Goal: Task Accomplishment & Management: Manage account settings

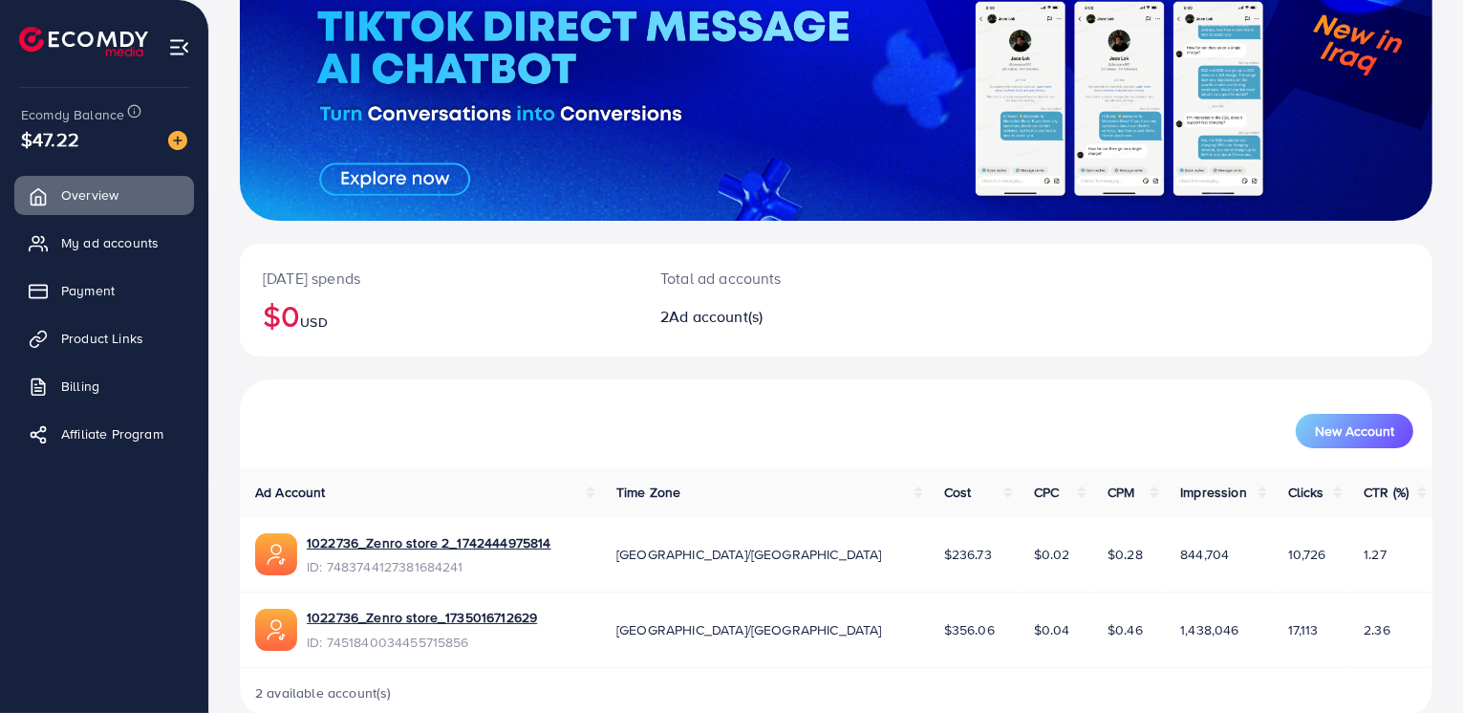
scroll to position [191, 0]
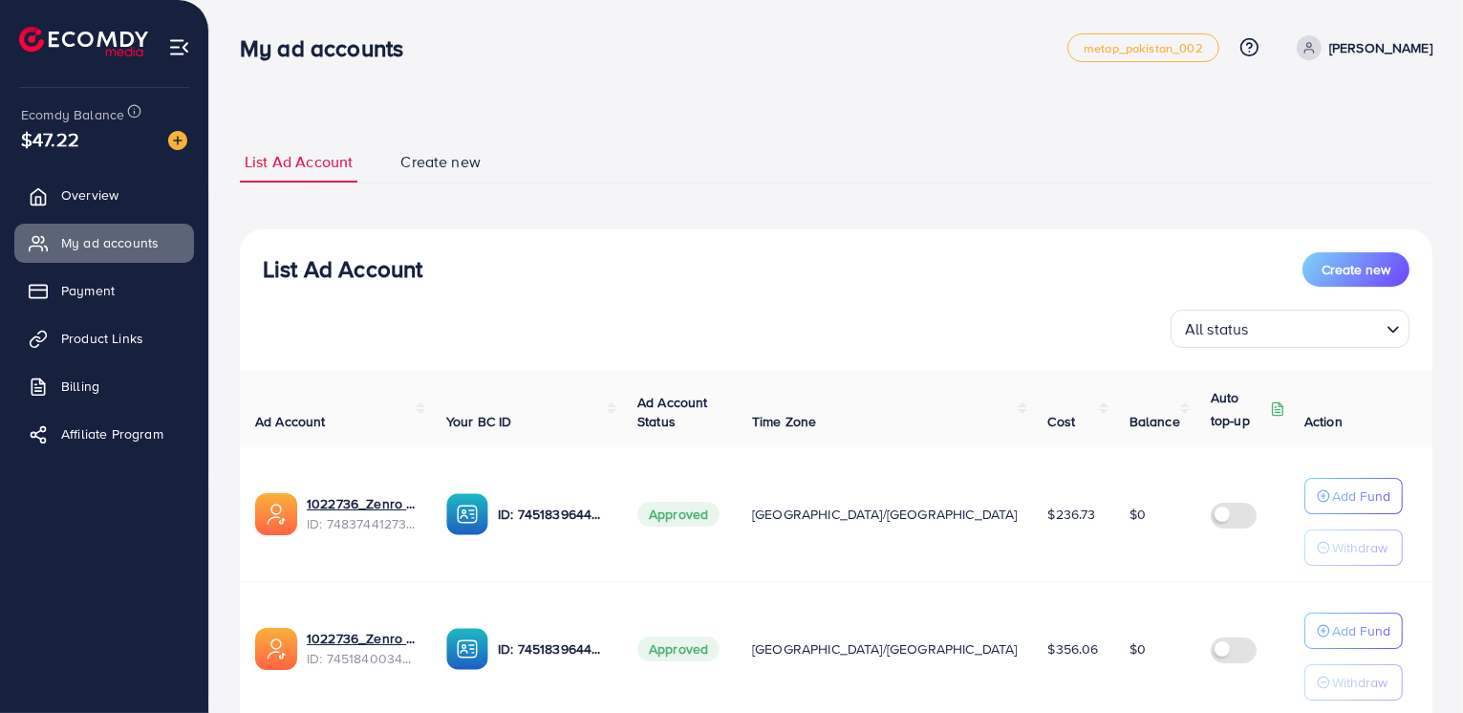
scroll to position [141, 0]
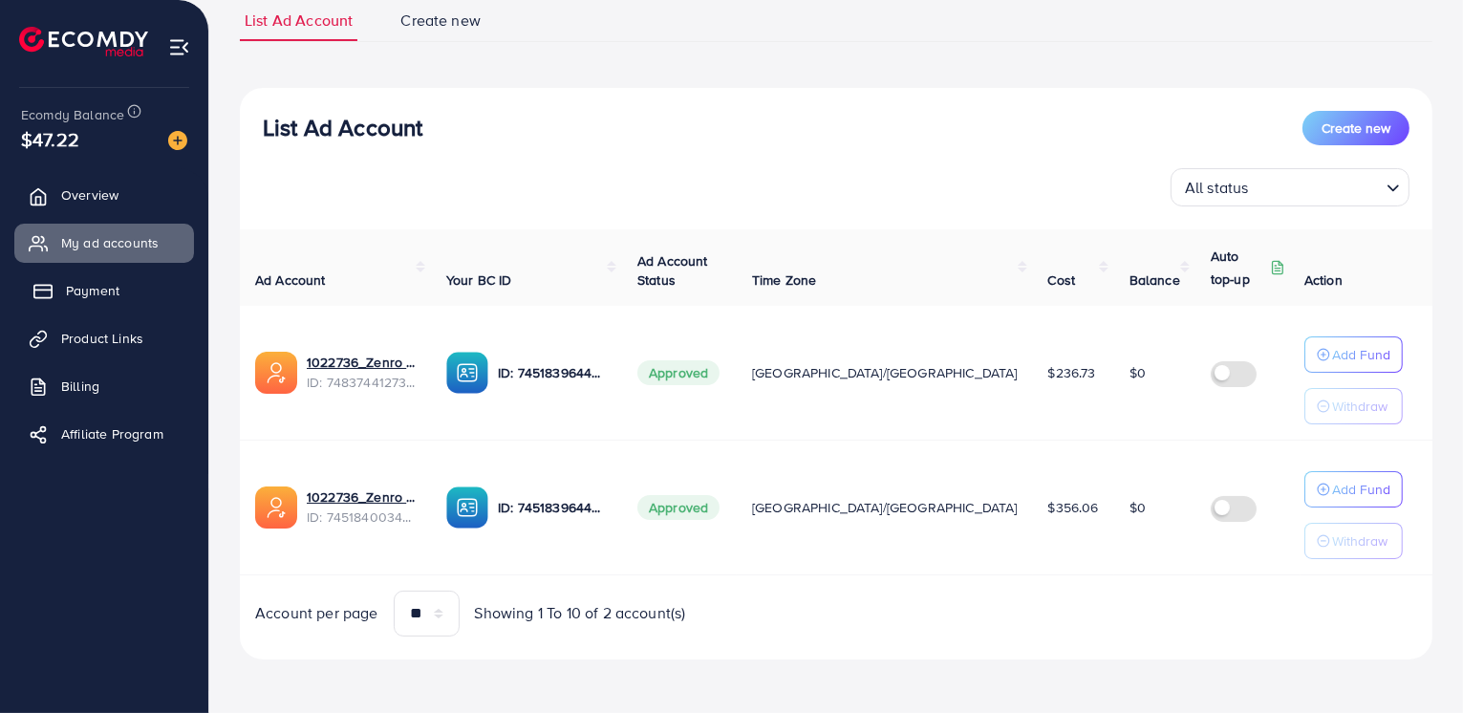
click at [89, 275] on link "Payment" at bounding box center [104, 290] width 180 height 38
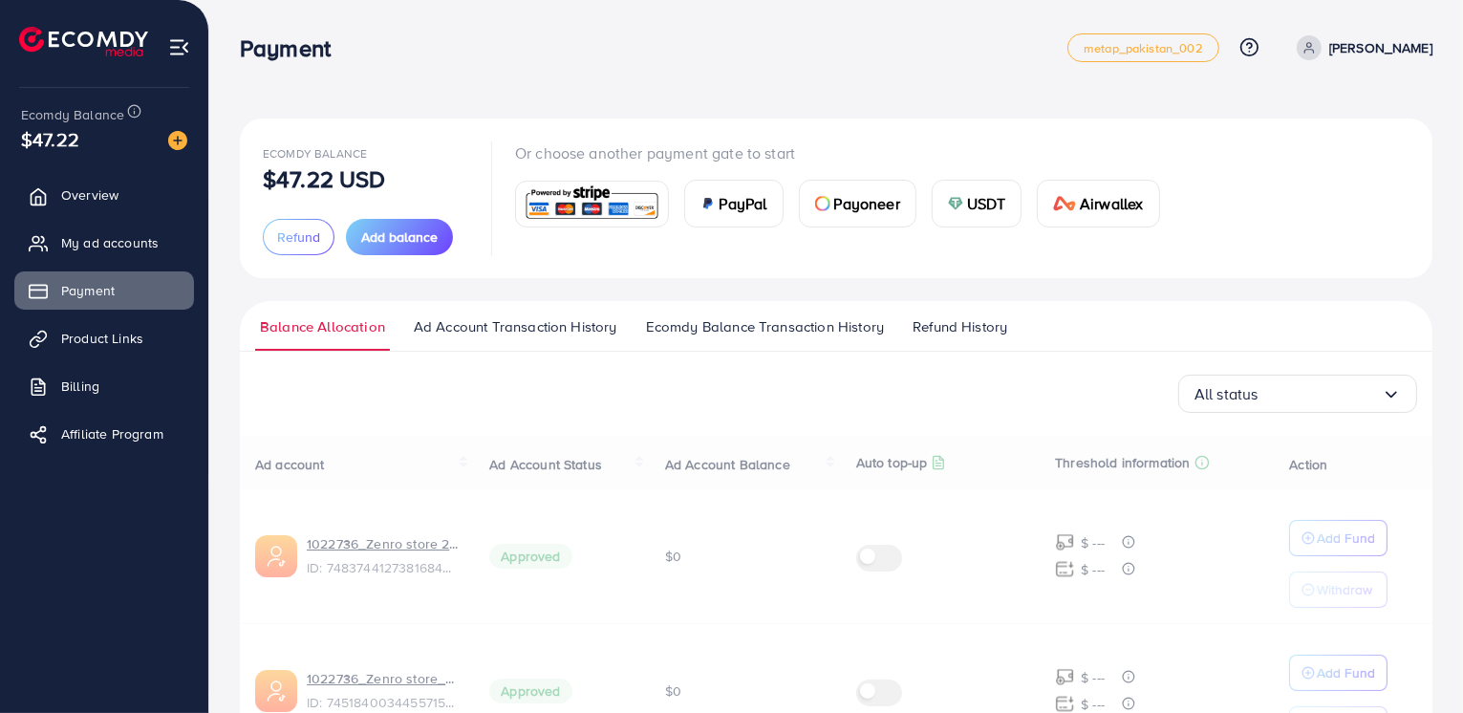
click at [930, 333] on span "Refund History" at bounding box center [959, 326] width 95 height 21
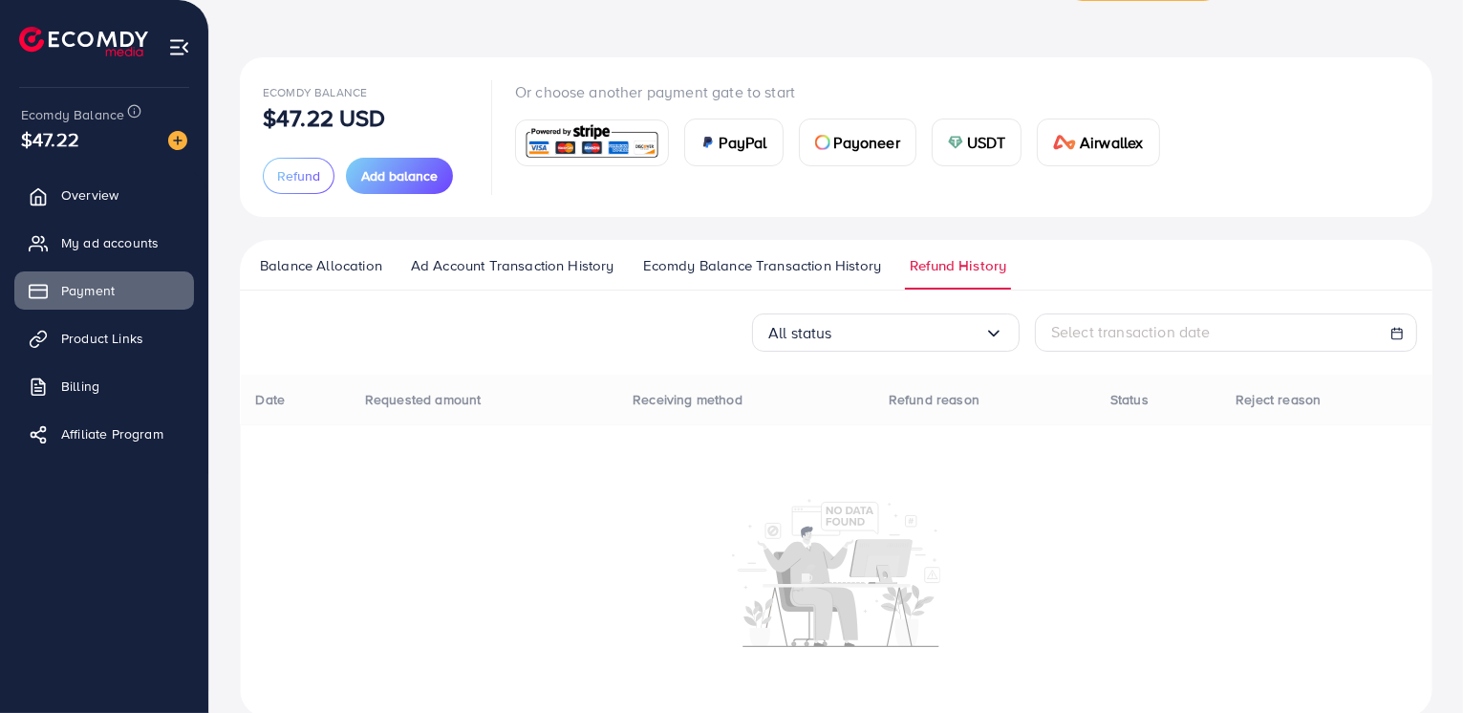
scroll to position [63, 0]
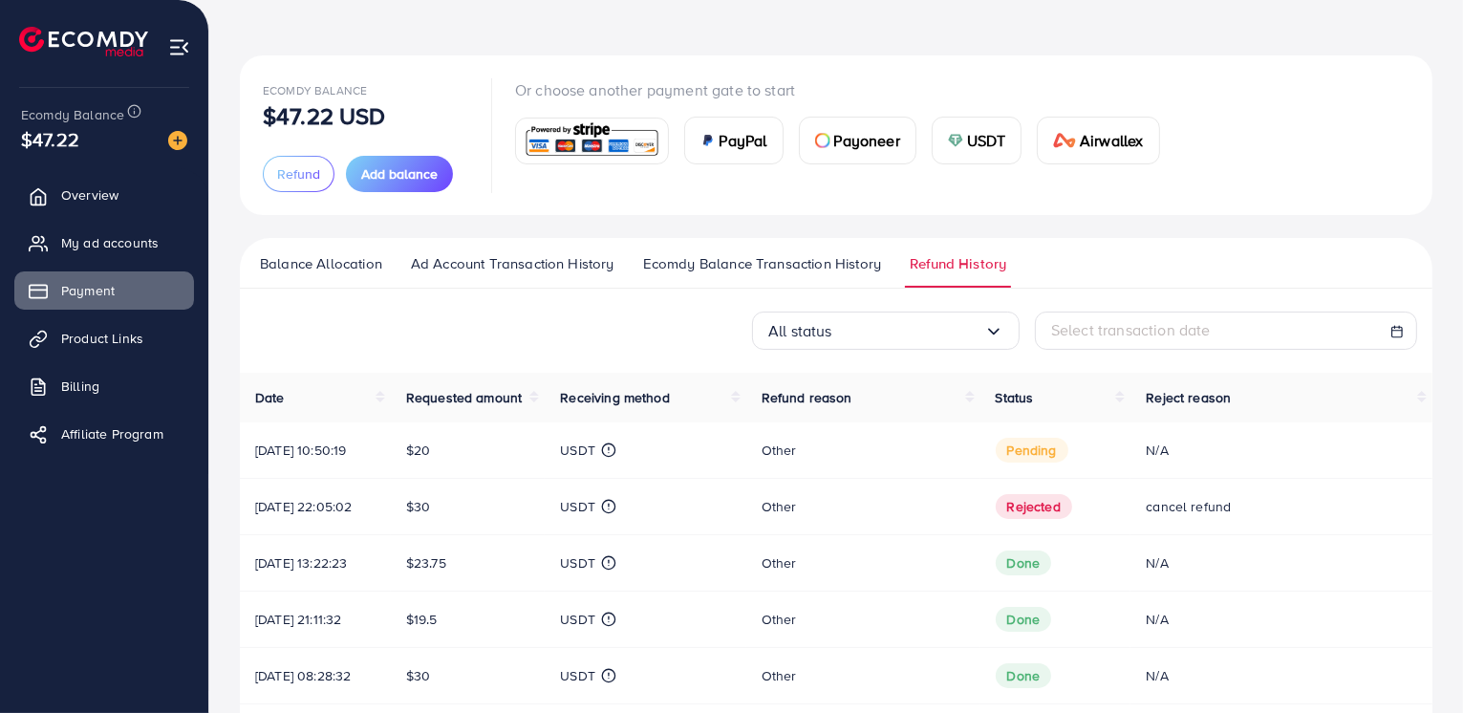
click at [1204, 440] on div "N/A" at bounding box center [1281, 449] width 271 height 19
click at [1137, 441] on td "N/A" at bounding box center [1281, 450] width 302 height 56
